Goal: Book appointment/travel/reservation

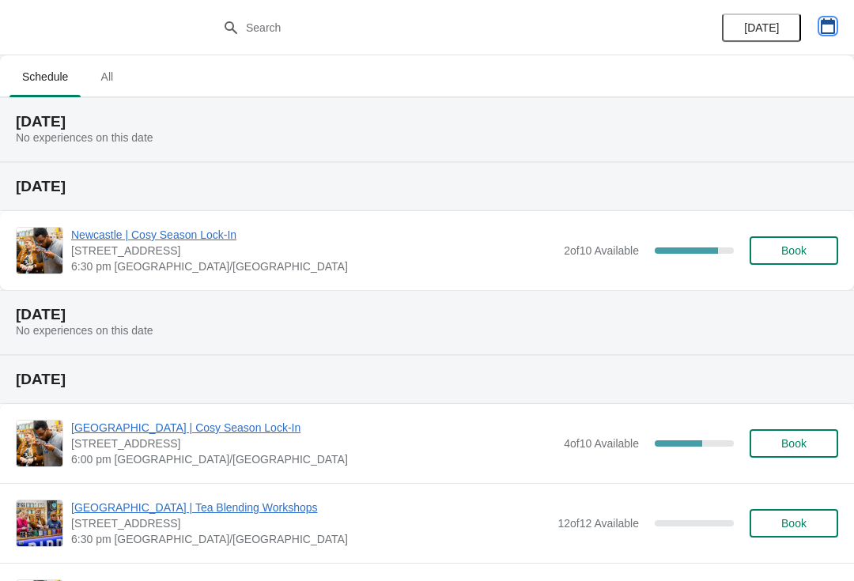
click at [824, 21] on icon "button" at bounding box center [827, 26] width 14 height 16
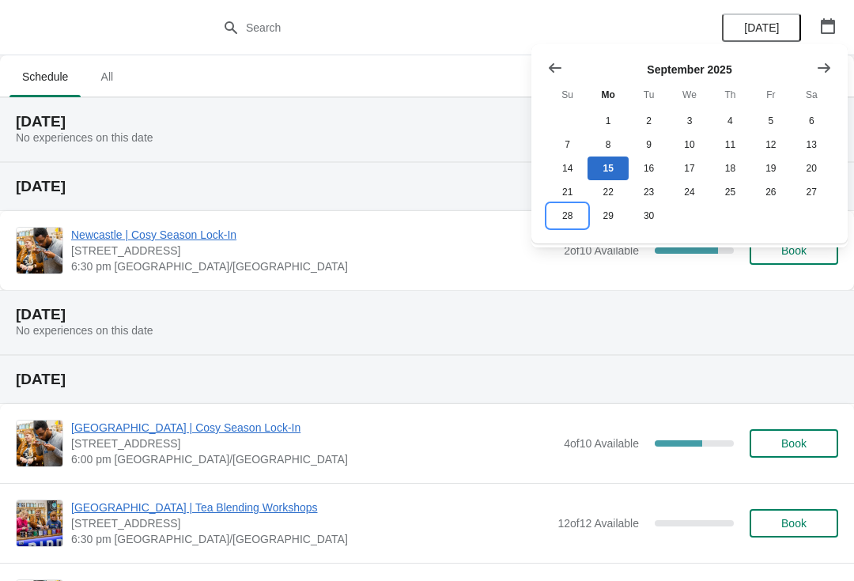
click at [571, 216] on button "28" at bounding box center [567, 216] width 40 height 24
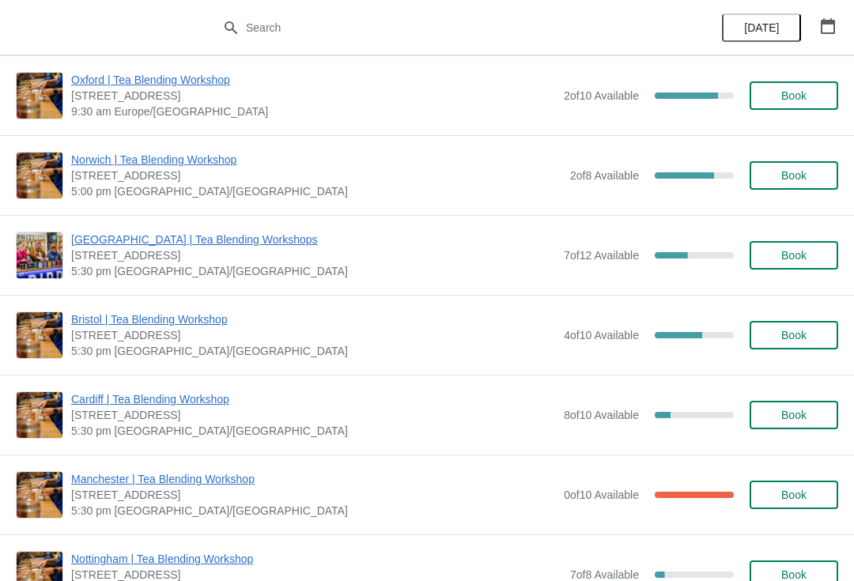
scroll to position [169, 0]
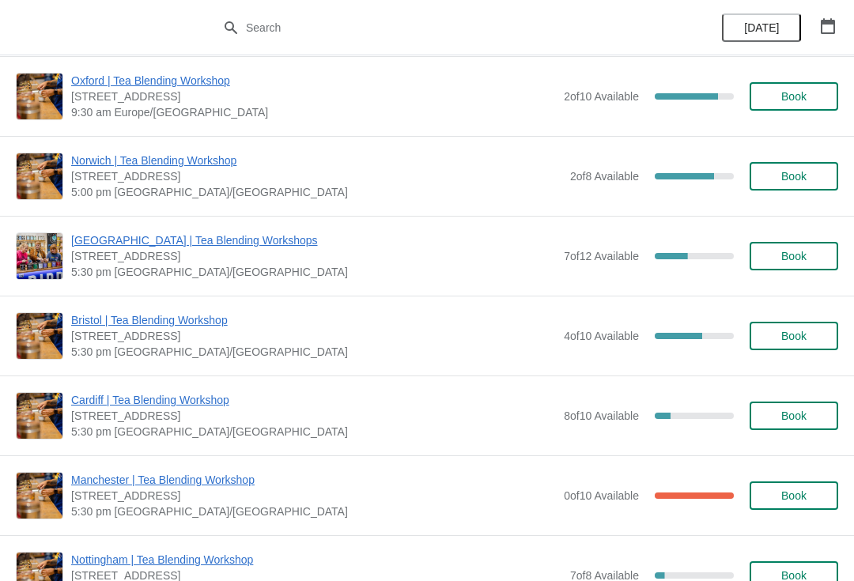
click at [788, 247] on button "Book" at bounding box center [793, 256] width 89 height 28
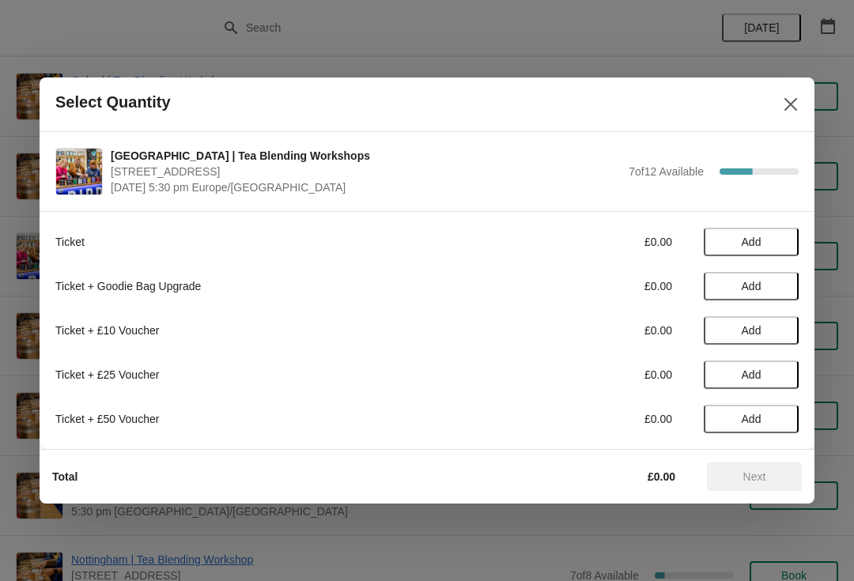
click at [751, 240] on span "Add" at bounding box center [751, 242] width 20 height 13
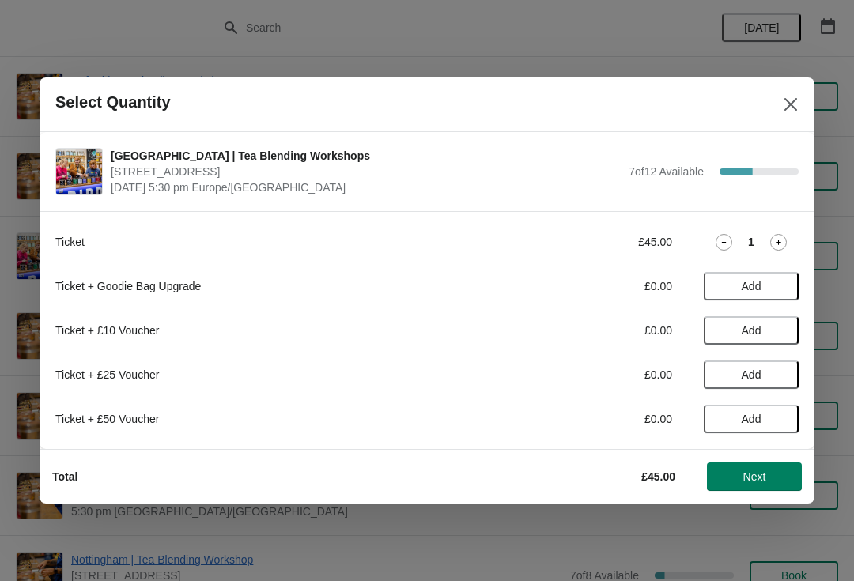
click at [725, 239] on icon at bounding box center [723, 242] width 17 height 17
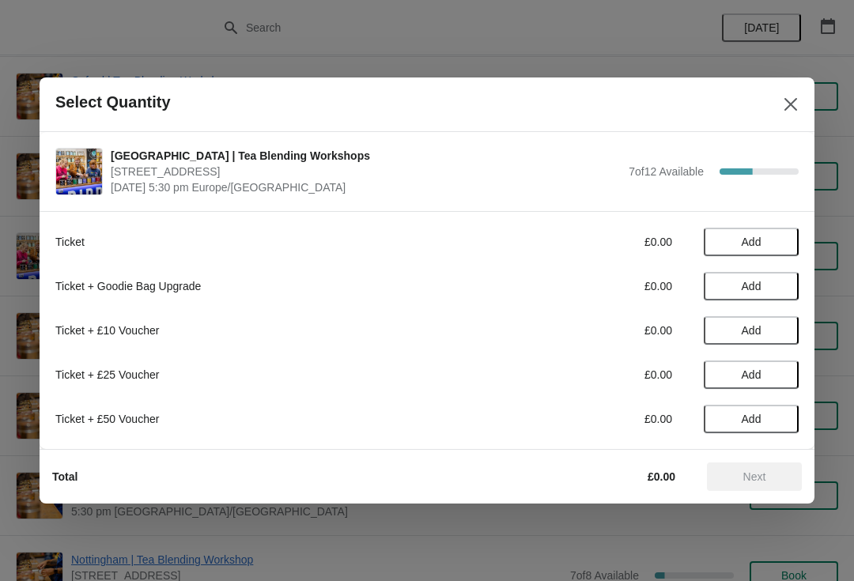
click at [760, 292] on span "Add" at bounding box center [751, 286] width 20 height 13
click at [722, 291] on icon at bounding box center [723, 286] width 17 height 17
click at [741, 224] on div "Ticket £0.00 Add Ticket + Goodie Bag Upgrade £0.00 Add Ticket + £10 Voucher £0.…" at bounding box center [426, 322] width 743 height 221
click at [752, 238] on span "Add" at bounding box center [751, 242] width 20 height 13
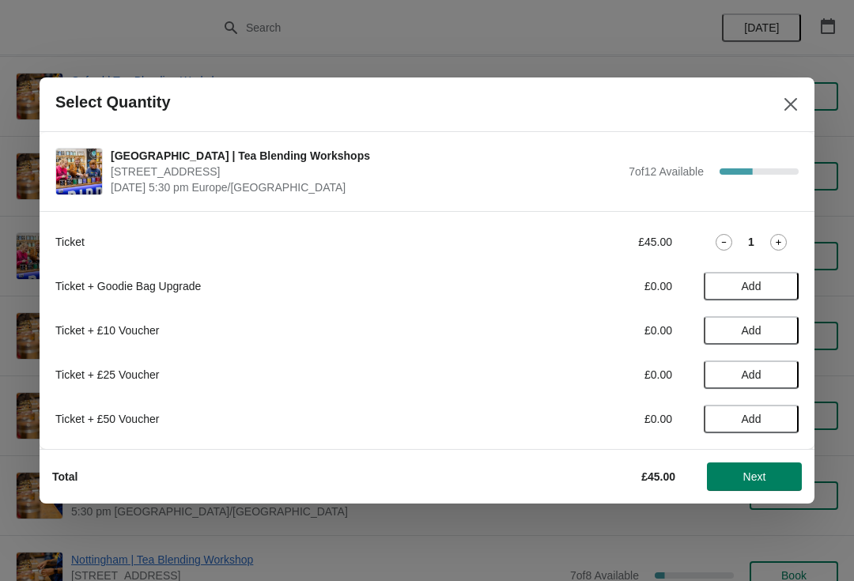
click at [756, 472] on span "Next" at bounding box center [754, 476] width 23 height 13
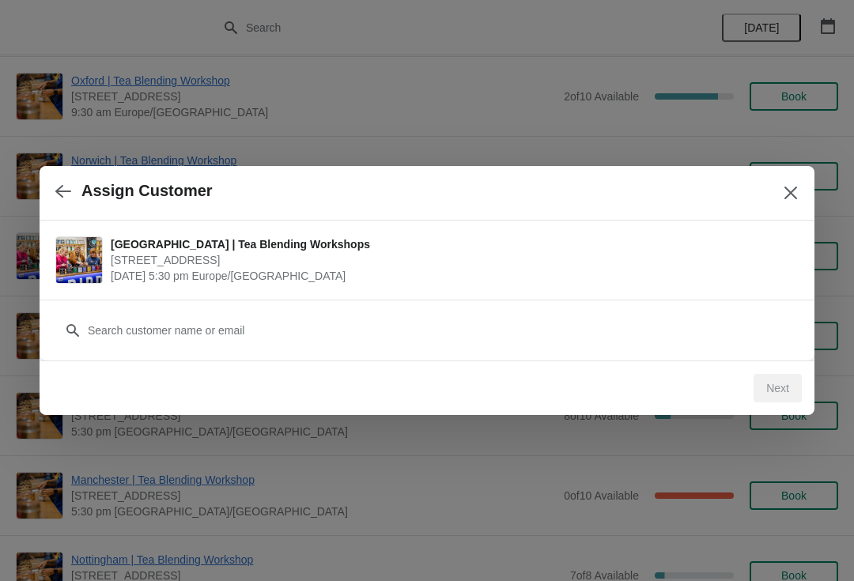
click at [392, 308] on div "Customer" at bounding box center [426, 322] width 743 height 44
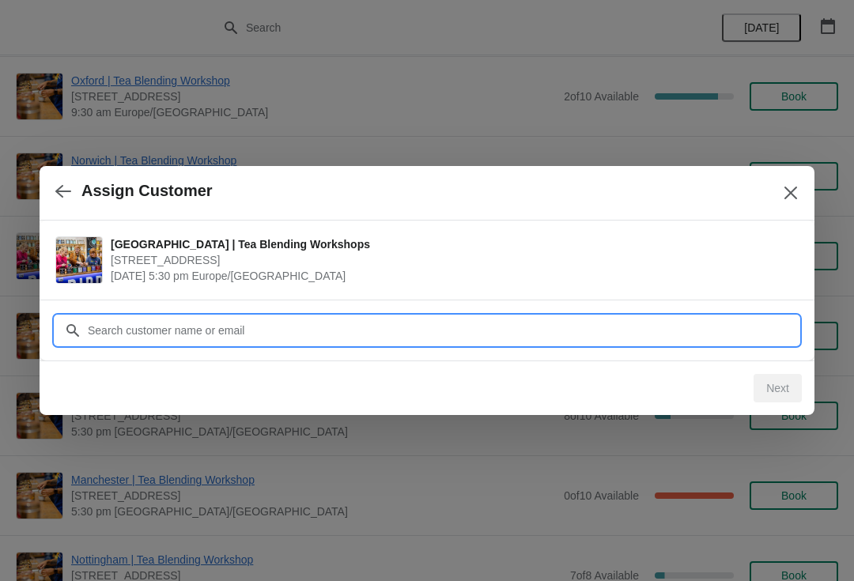
click at [376, 326] on input "Customer" at bounding box center [442, 330] width 711 height 28
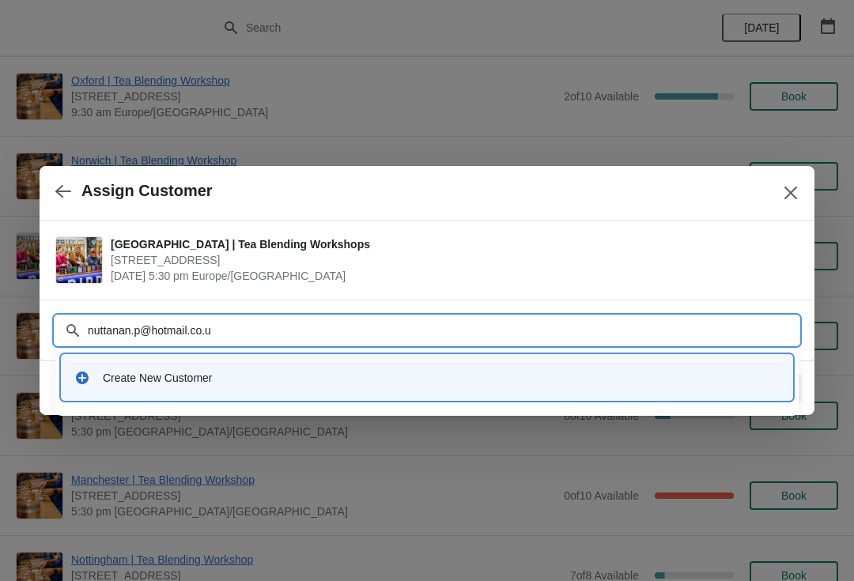
type input "[EMAIL_ADDRESS][DOMAIN_NAME]"
click at [236, 369] on div "Create New Customer" at bounding box center [427, 377] width 718 height 32
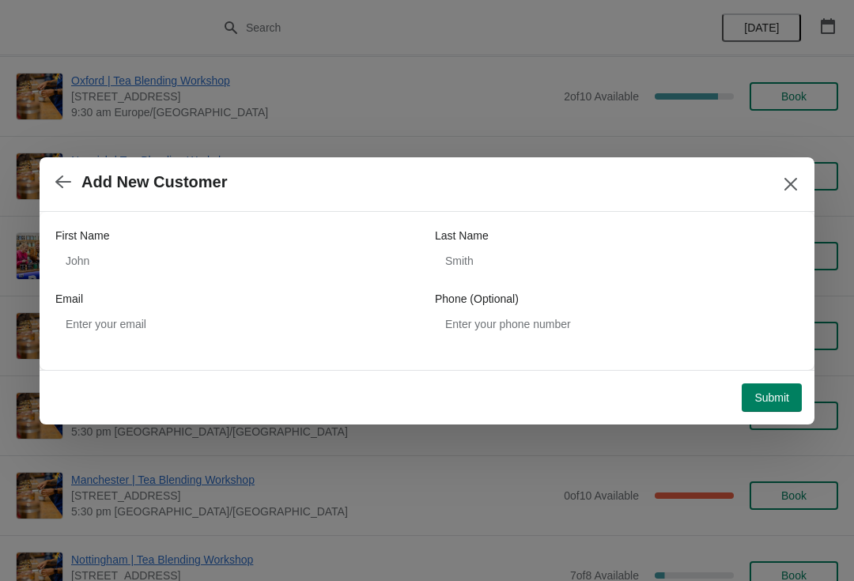
click at [282, 233] on div "First Name" at bounding box center [237, 236] width 364 height 16
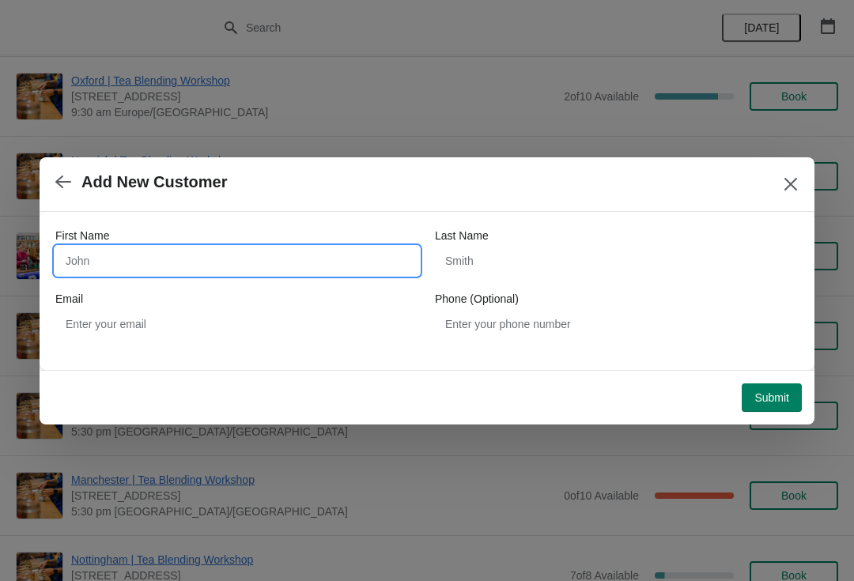
click at [245, 258] on input "First Name" at bounding box center [237, 261] width 364 height 28
type input "[PERSON_NAME]"
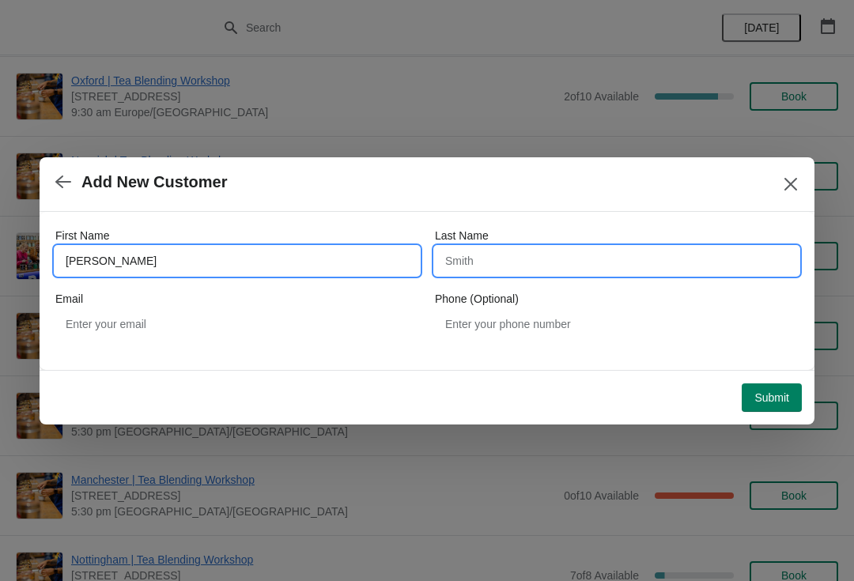
click at [571, 249] on input "Last Name" at bounding box center [617, 261] width 364 height 28
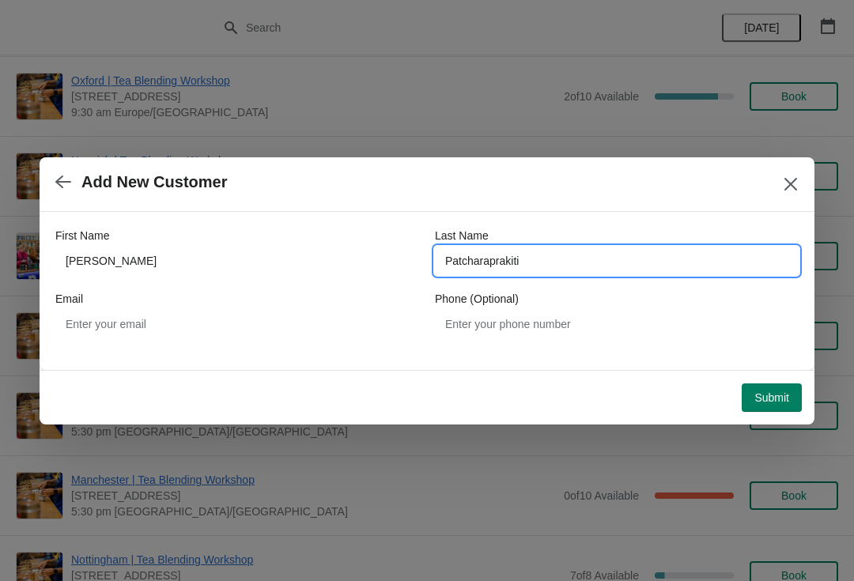
type input "Patcharaprakiti"
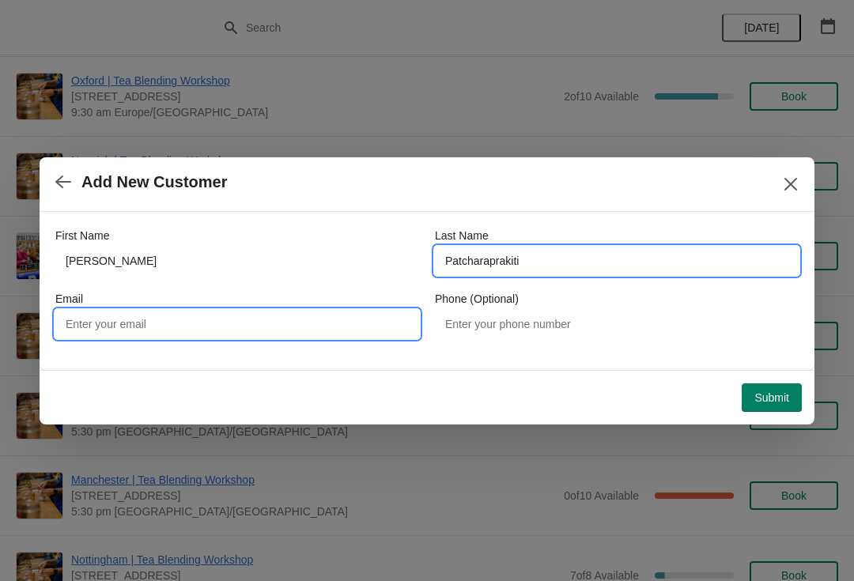
click at [291, 312] on input "Email" at bounding box center [237, 324] width 364 height 28
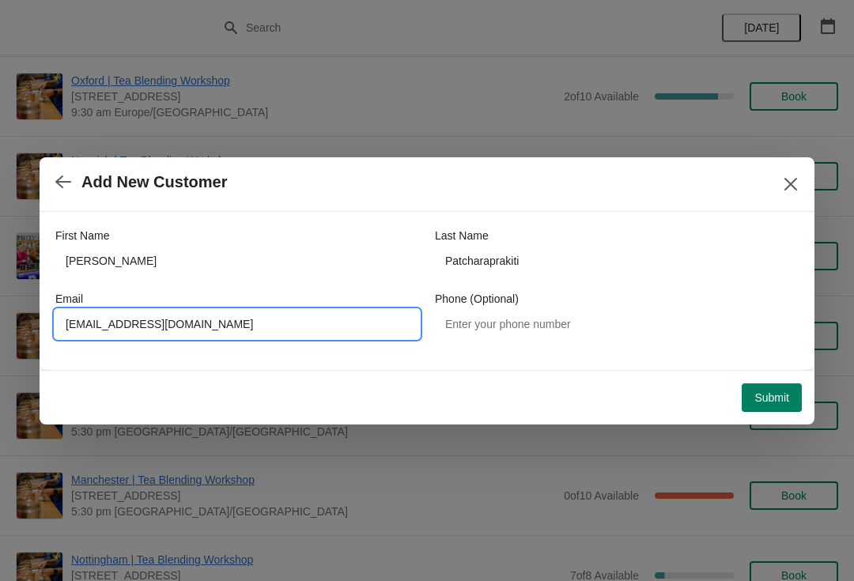
type input "[EMAIL_ADDRESS][DOMAIN_NAME]"
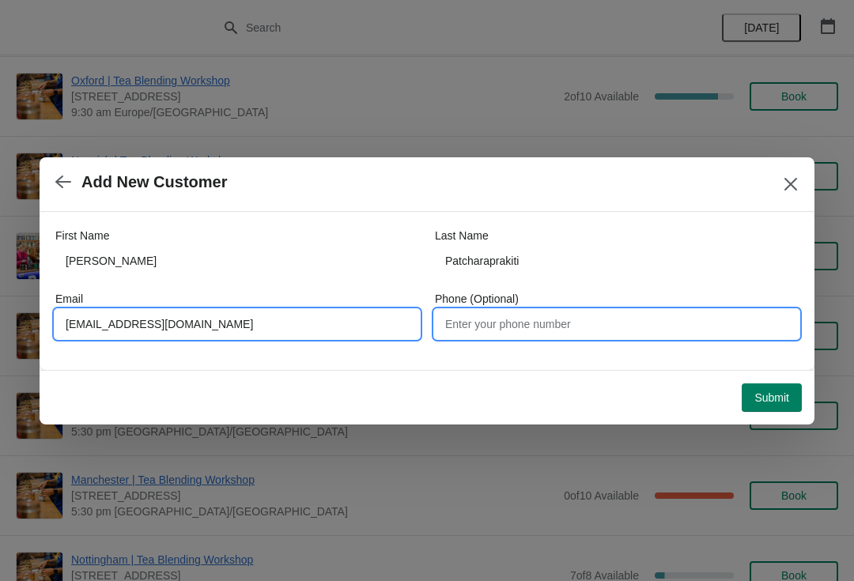
click at [594, 311] on input "Phone (Optional)" at bounding box center [617, 324] width 364 height 28
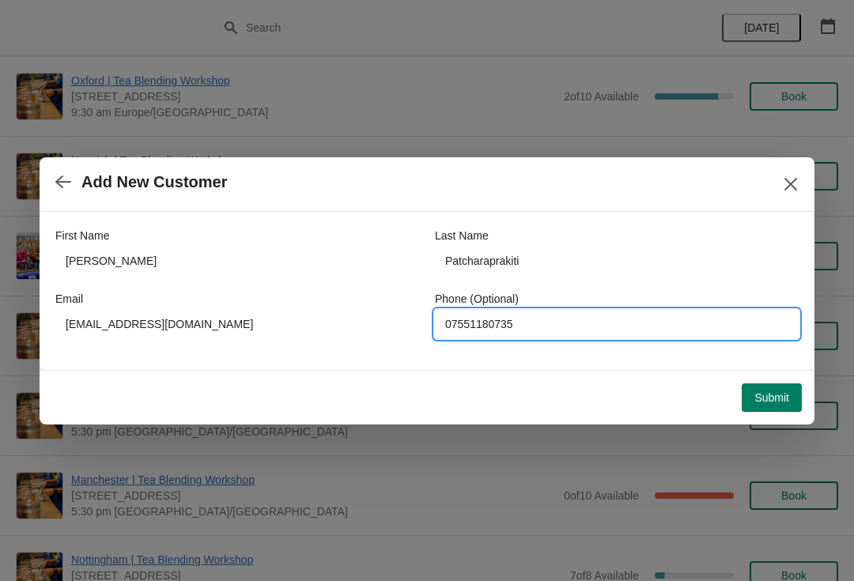
type input "07551180735"
click at [655, 366] on div "First Name [PERSON_NAME] Last Name Patcharaprakiti Email [EMAIL_ADDRESS][DOMAIN…" at bounding box center [427, 291] width 775 height 158
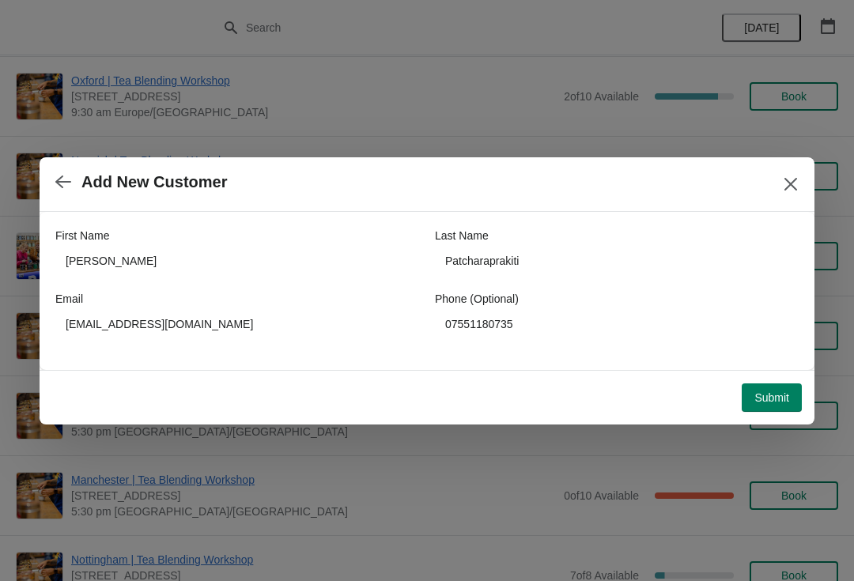
click at [762, 405] on button "Submit" at bounding box center [771, 397] width 60 height 28
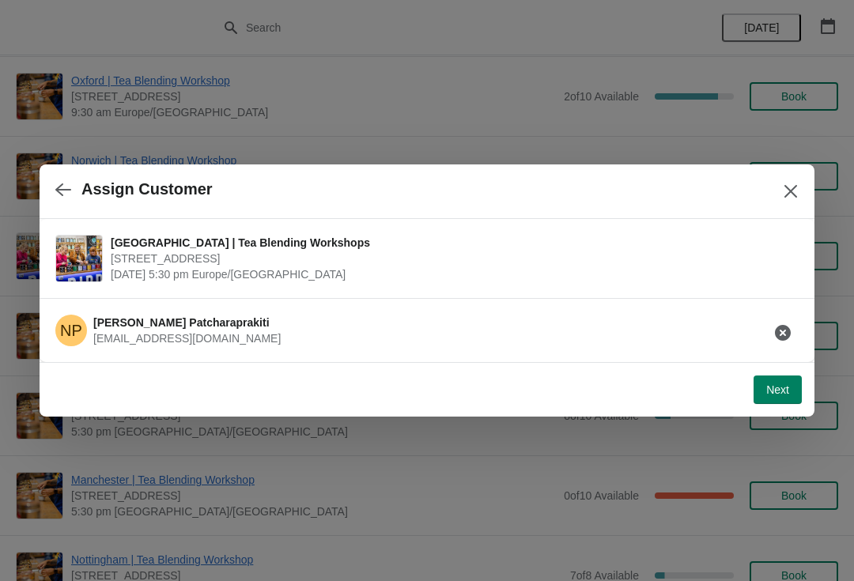
click at [771, 389] on span "Next" at bounding box center [777, 389] width 23 height 13
select select "No"
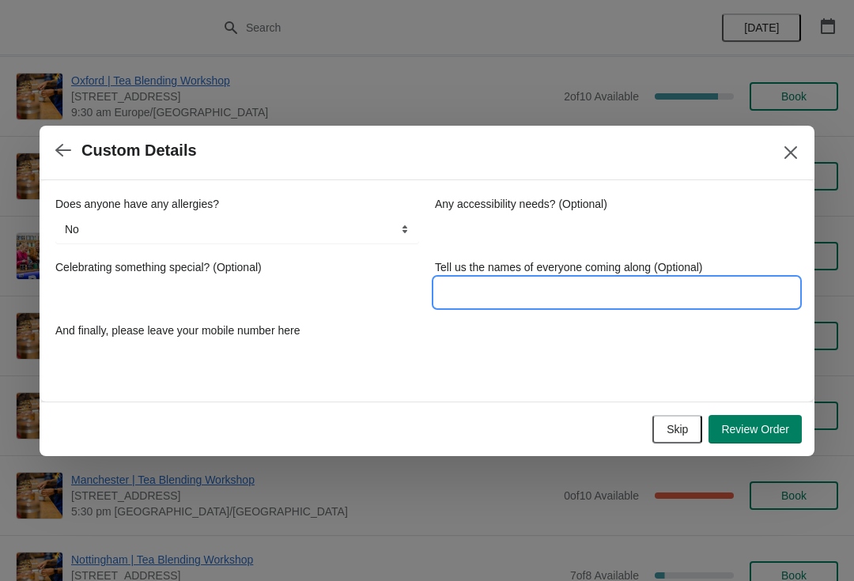
click at [492, 296] on input "Tell us the names of everyone coming along (Optional)" at bounding box center [617, 292] width 364 height 28
type input "[PERSON_NAME]"
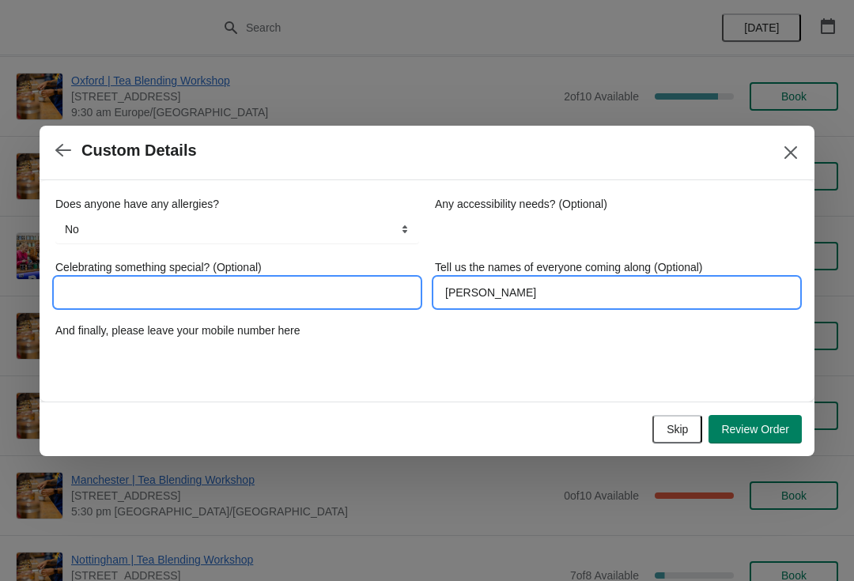
click at [226, 289] on input "Celebrating something special? (Optional)" at bounding box center [237, 292] width 364 height 28
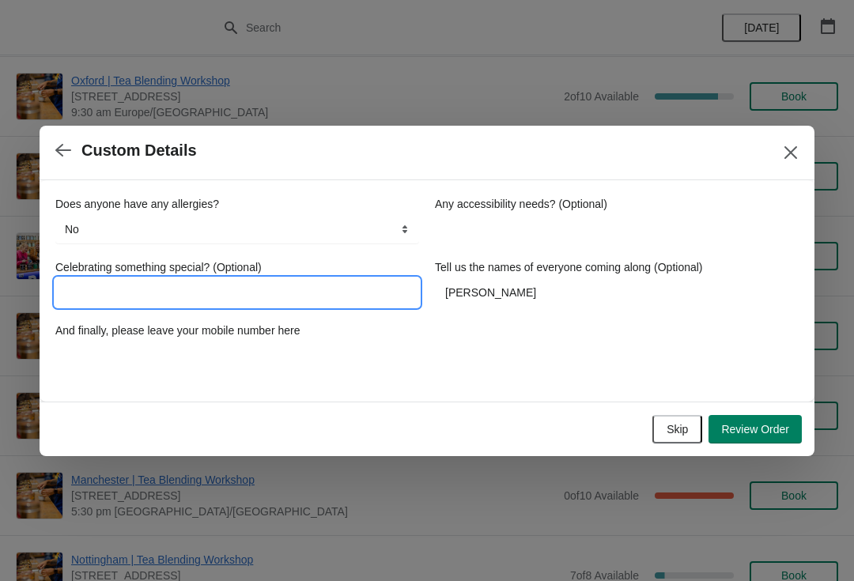
click at [714, 359] on div "Does anyone have any allergies? No Yes, nuts Yes, wheat Yes, other No Any acces…" at bounding box center [426, 283] width 743 height 174
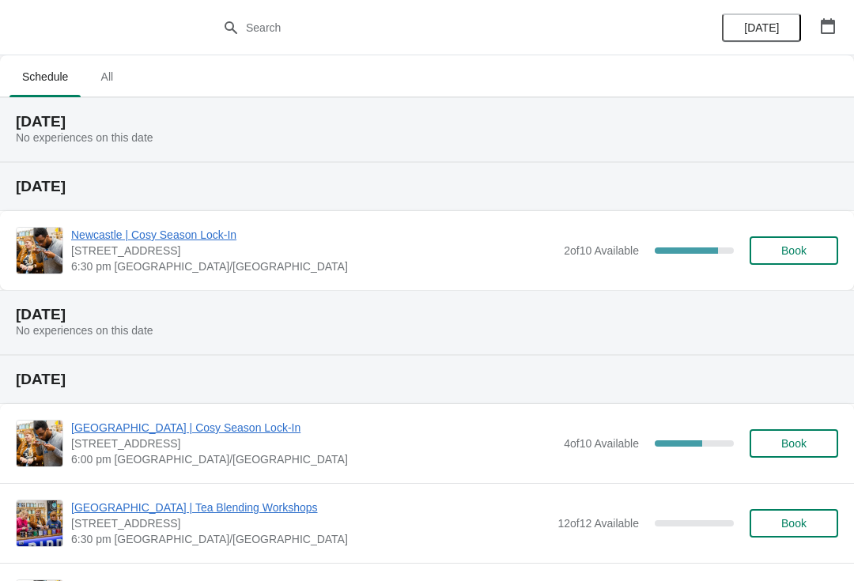
click at [839, 17] on button "button" at bounding box center [827, 26] width 28 height 28
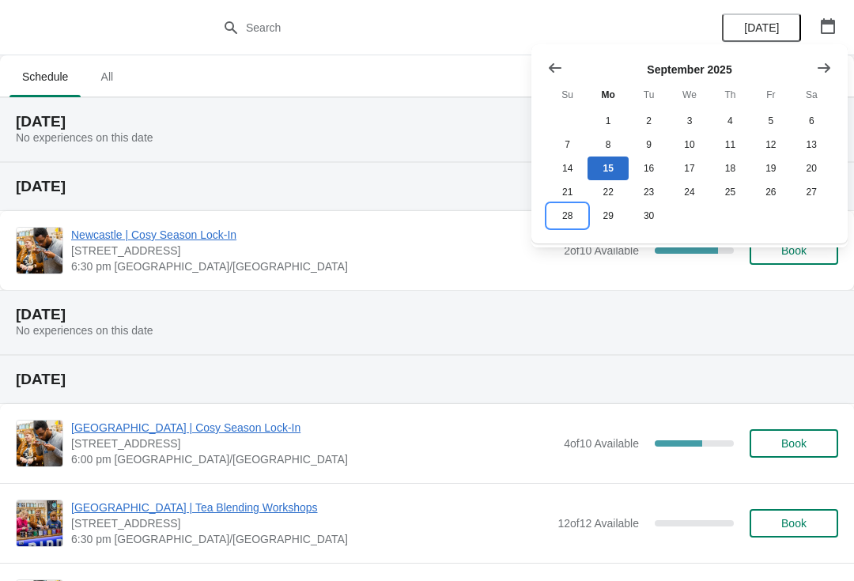
click at [569, 220] on button "28" at bounding box center [567, 216] width 40 height 24
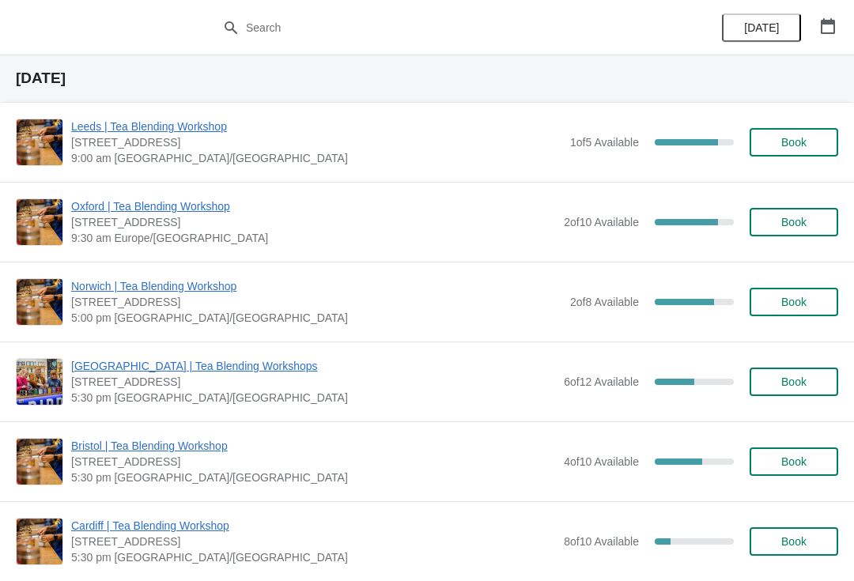
scroll to position [44, 0]
